Goal: Information Seeking & Learning: Learn about a topic

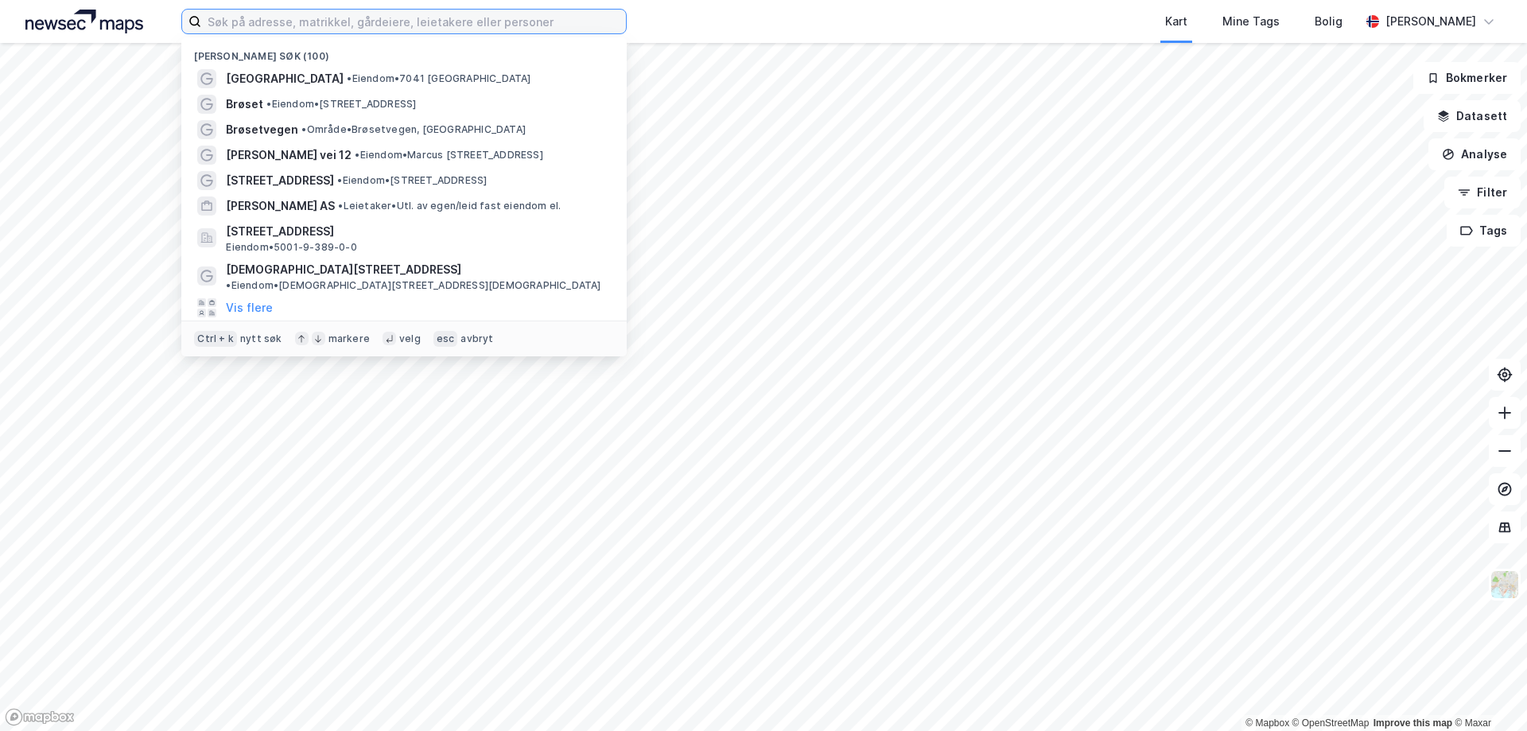
click at [479, 19] on input at bounding box center [413, 22] width 425 height 24
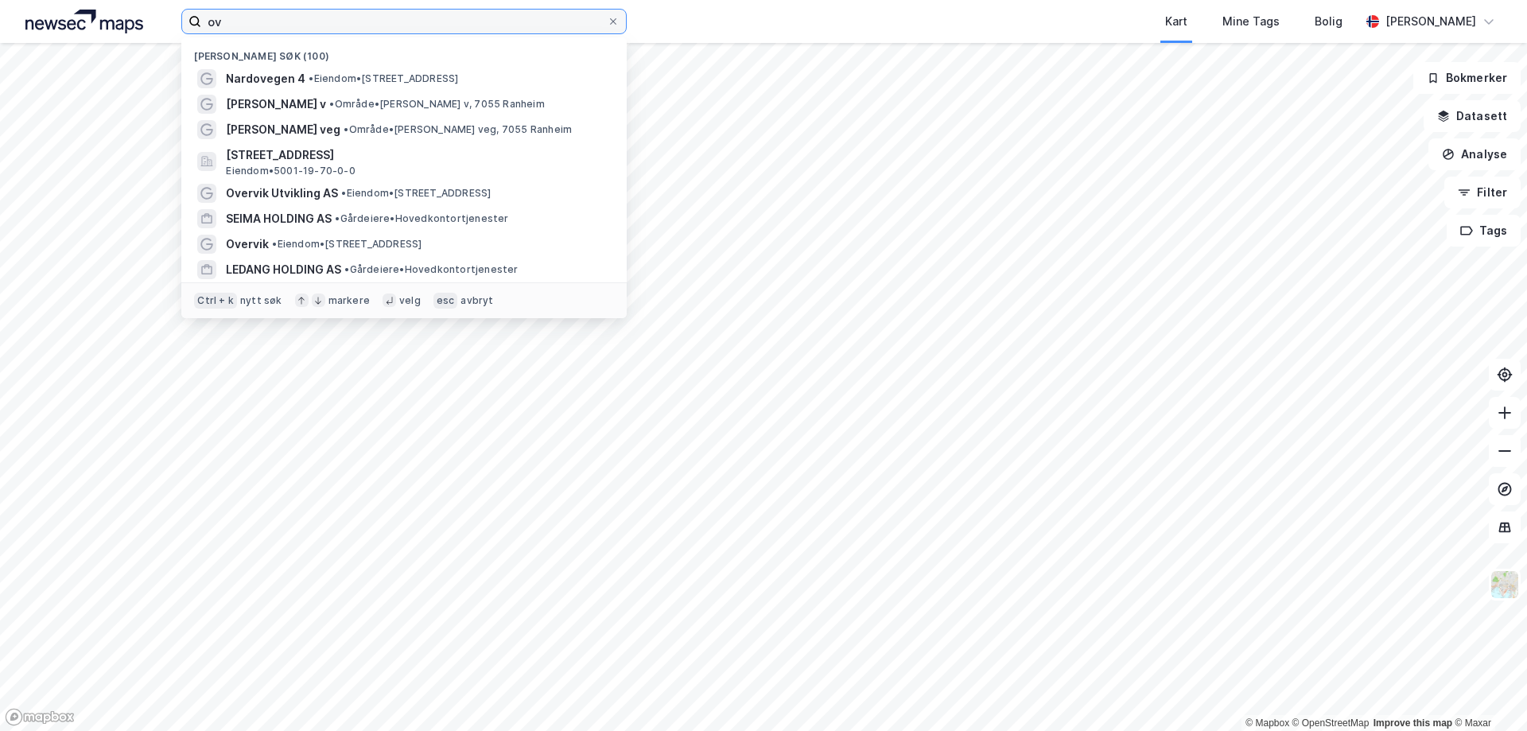
type input "o"
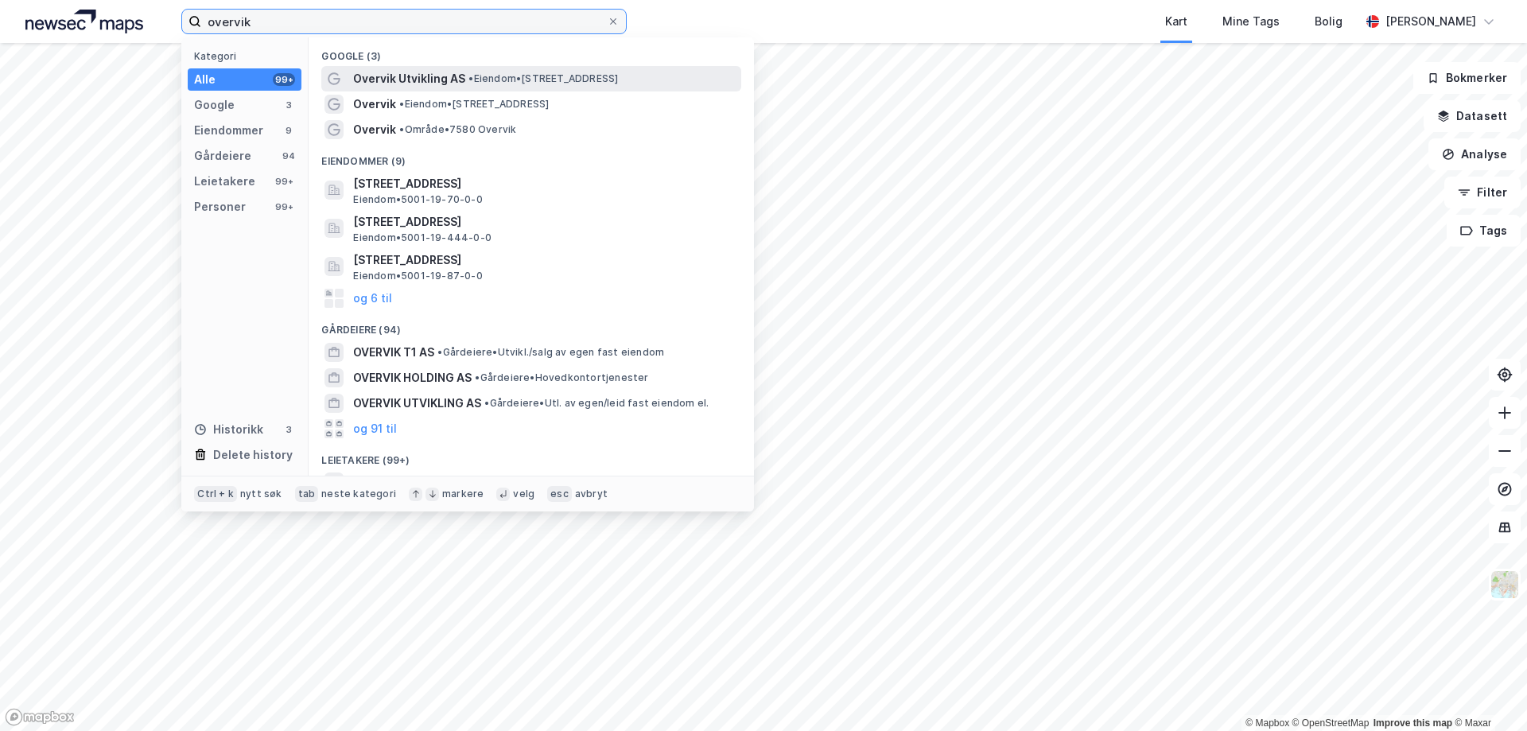
type input "overvik"
click at [461, 79] on span "Overvik Utvikling AS" at bounding box center [409, 78] width 112 height 19
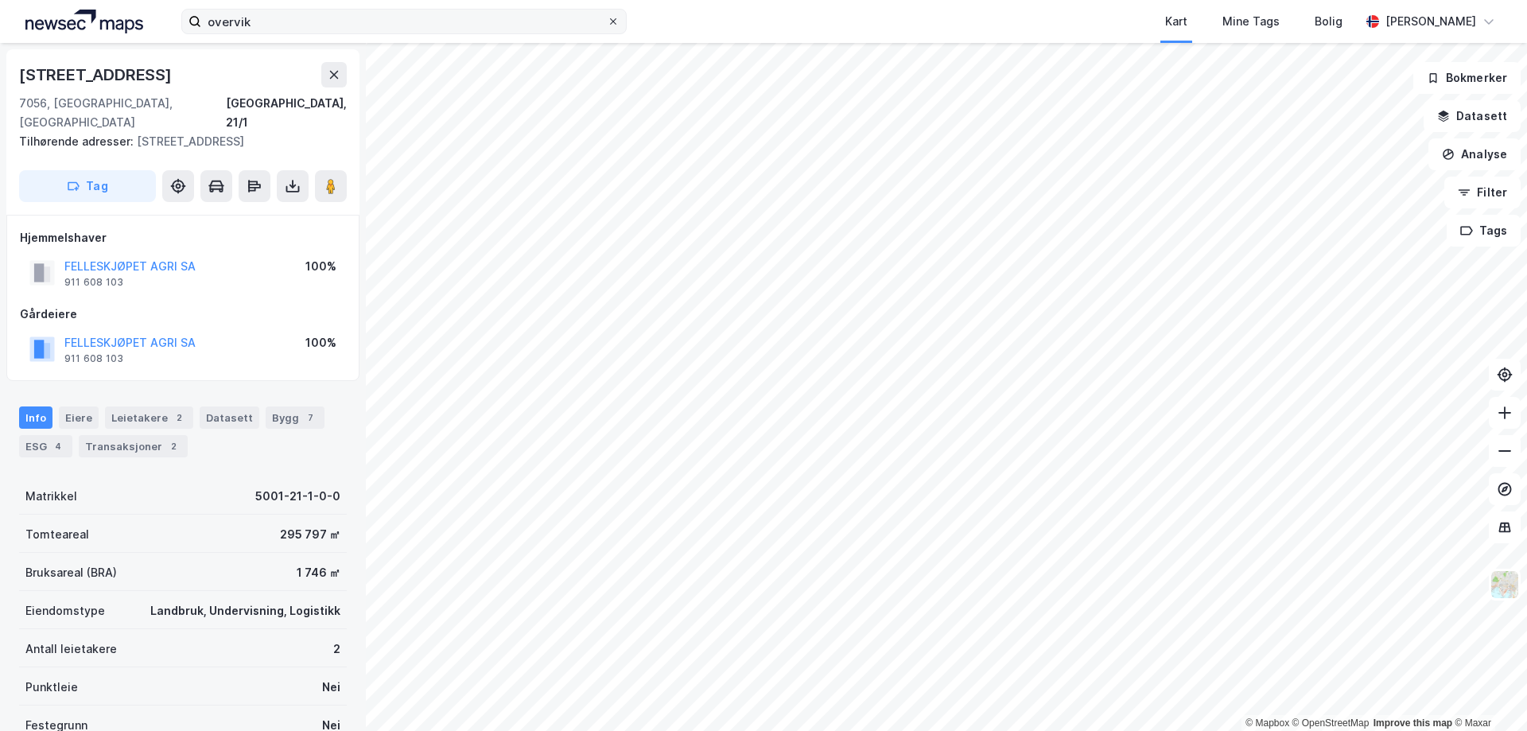
click at [611, 24] on icon at bounding box center [613, 21] width 6 height 6
click at [607, 24] on input "overvik" at bounding box center [404, 22] width 406 height 24
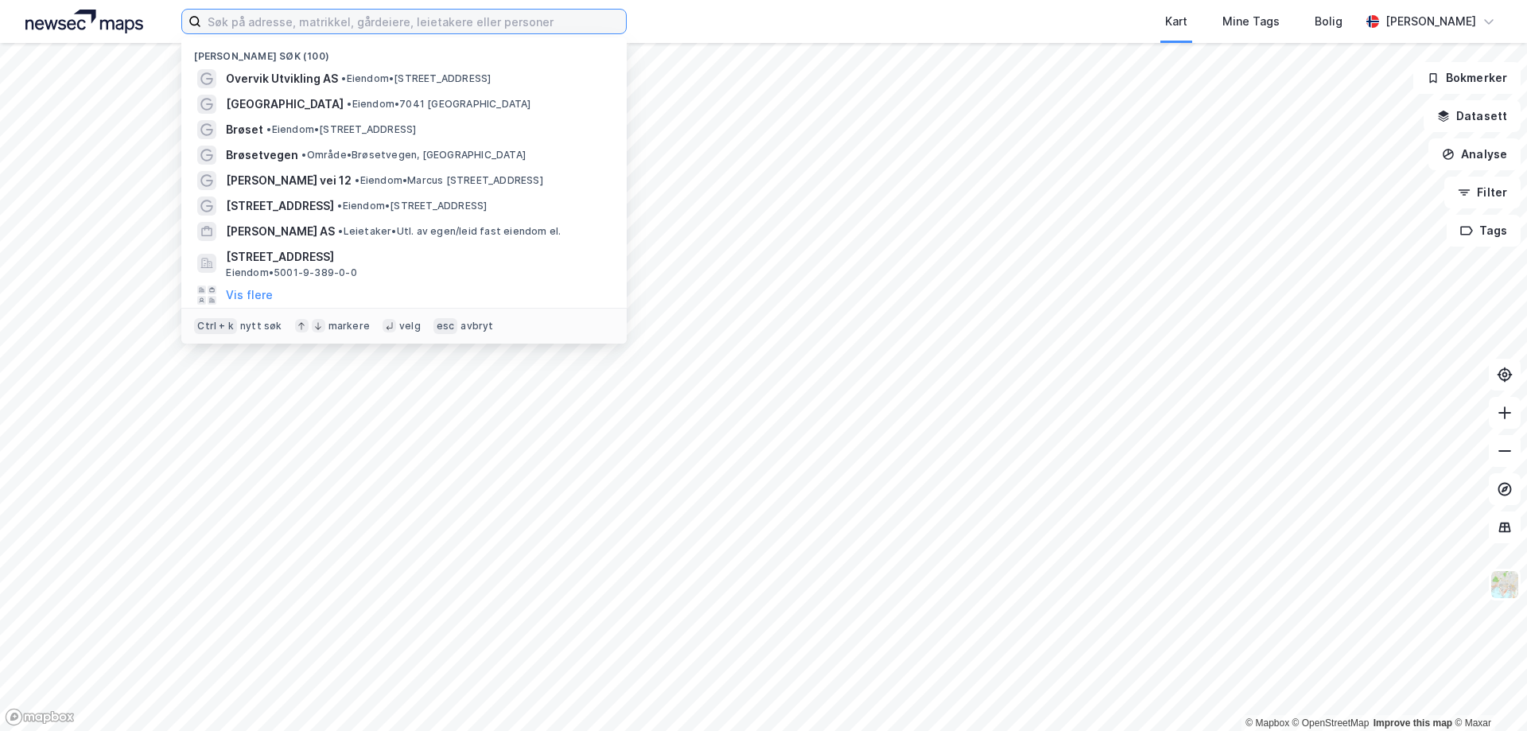
click at [429, 11] on input at bounding box center [413, 22] width 425 height 24
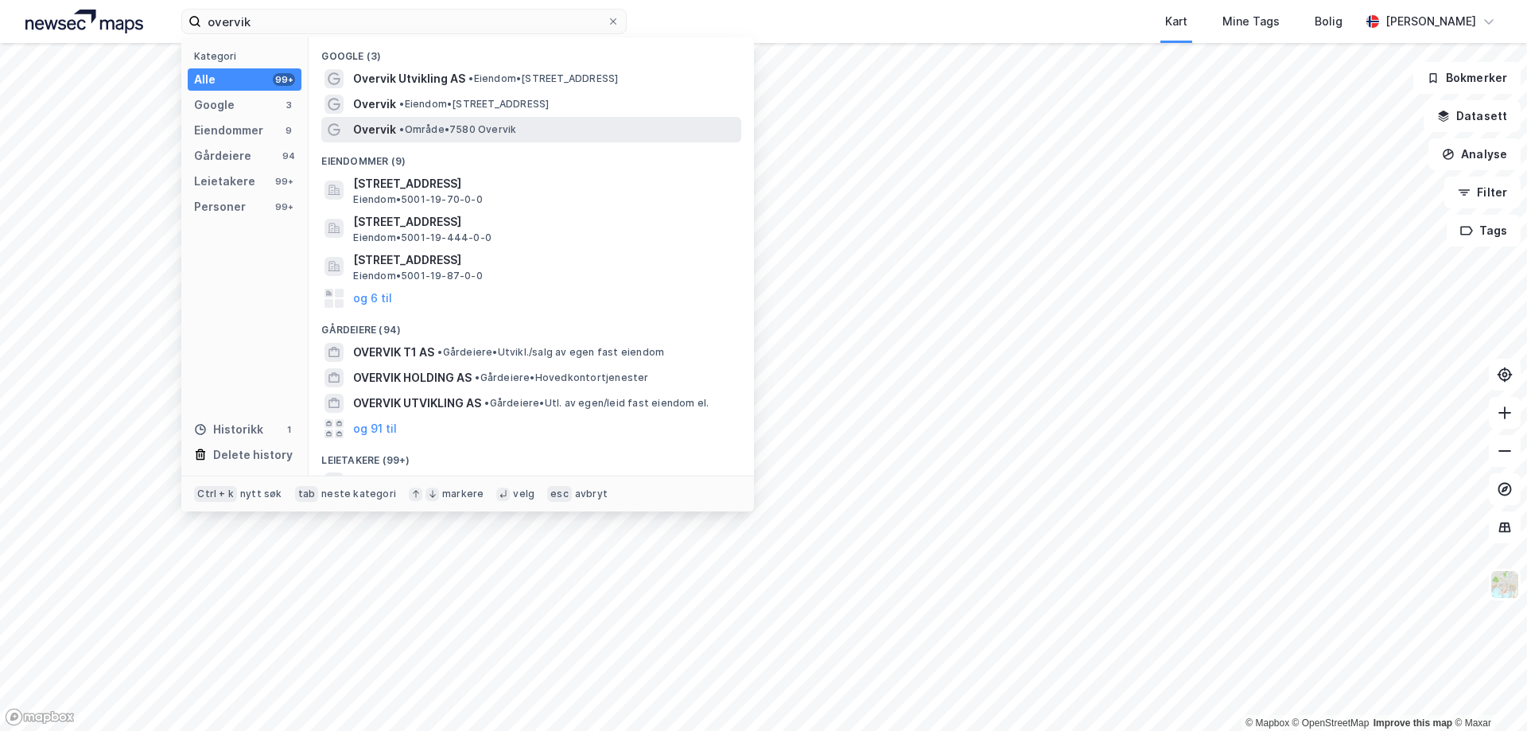
click at [435, 138] on div "Overvik • Område • 7580 [GEOGRAPHIC_DATA]" at bounding box center [545, 129] width 385 height 19
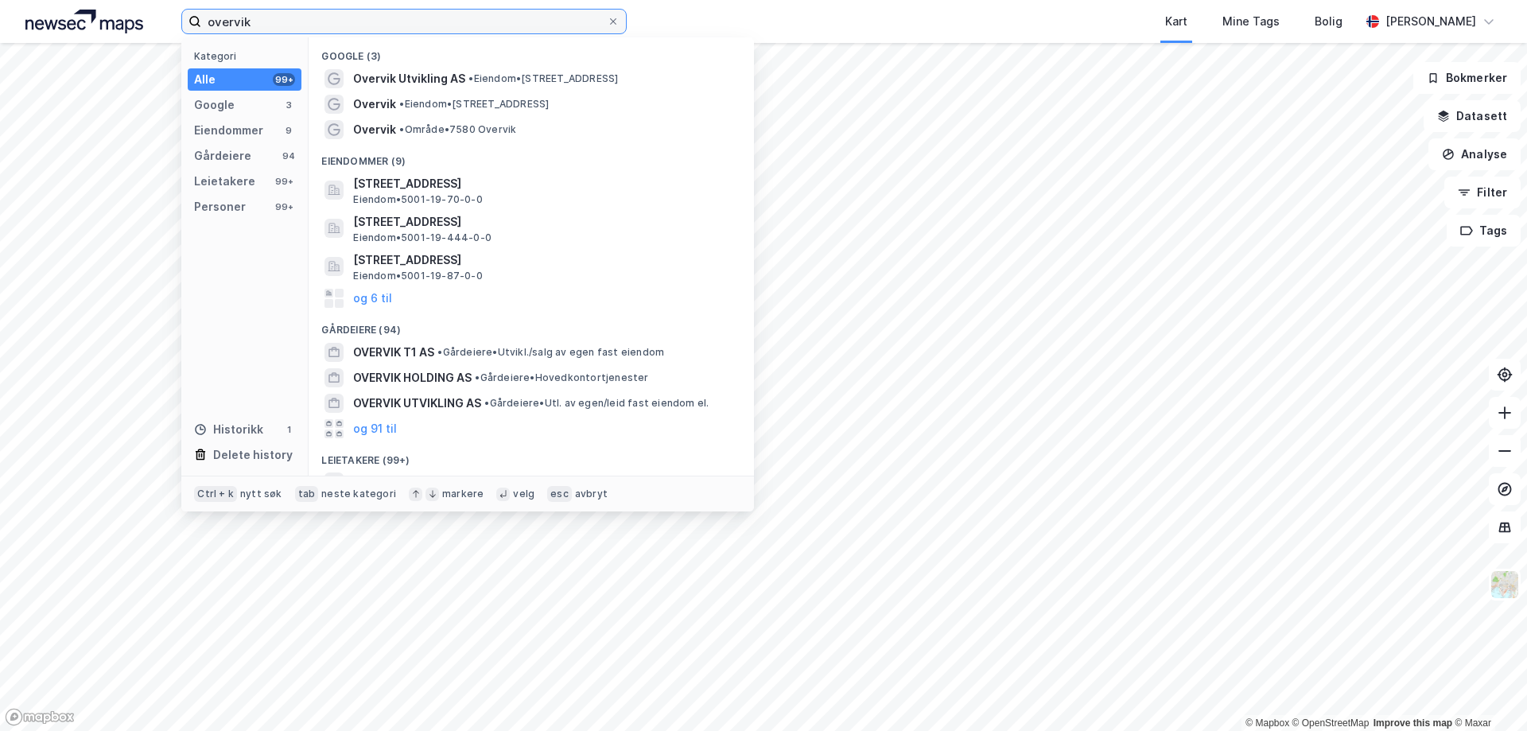
click at [351, 20] on input "overvik" at bounding box center [404, 22] width 406 height 24
type input "overvik"
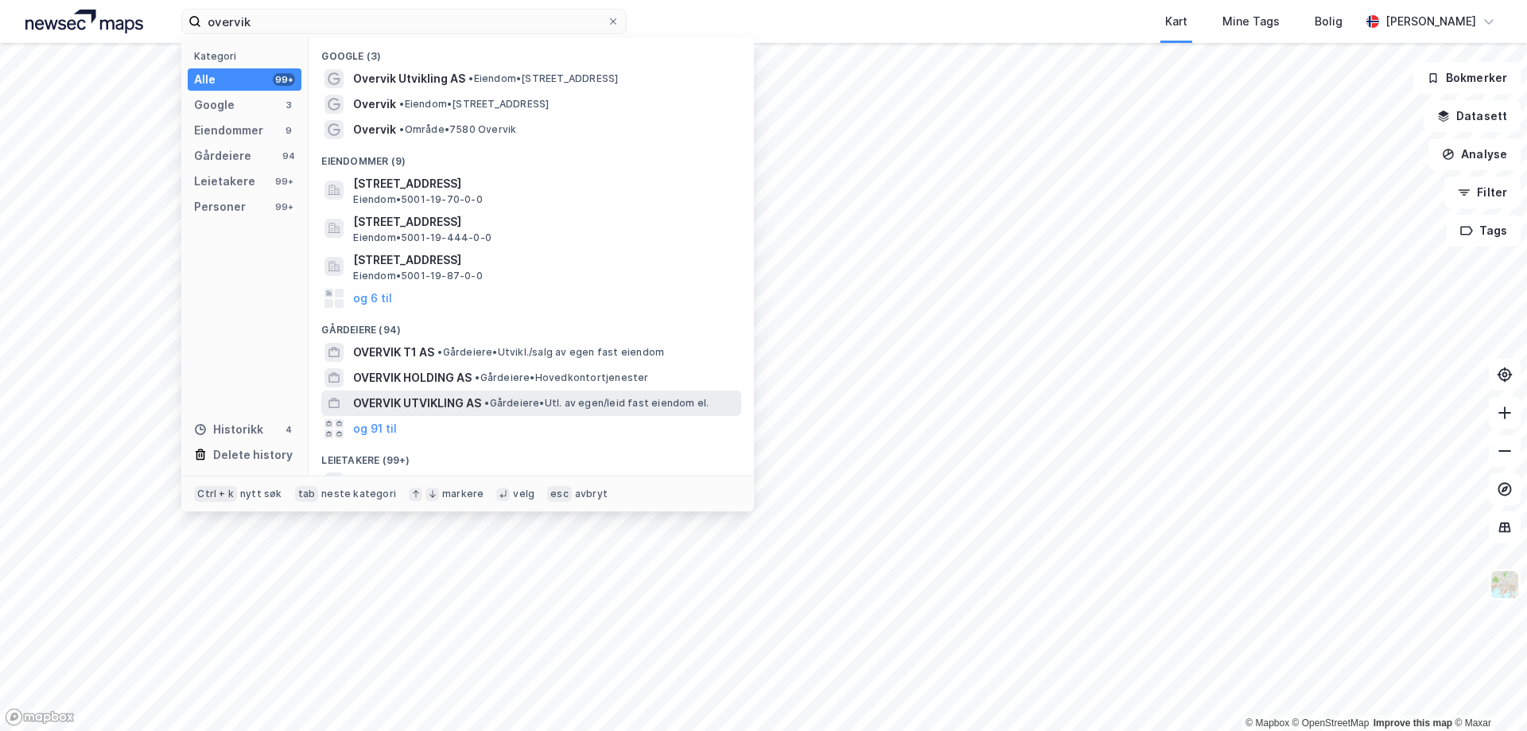
click at [445, 398] on span "OVERVIK UTVIKLING AS" at bounding box center [417, 403] width 128 height 19
